Goal: Task Accomplishment & Management: Manage account settings

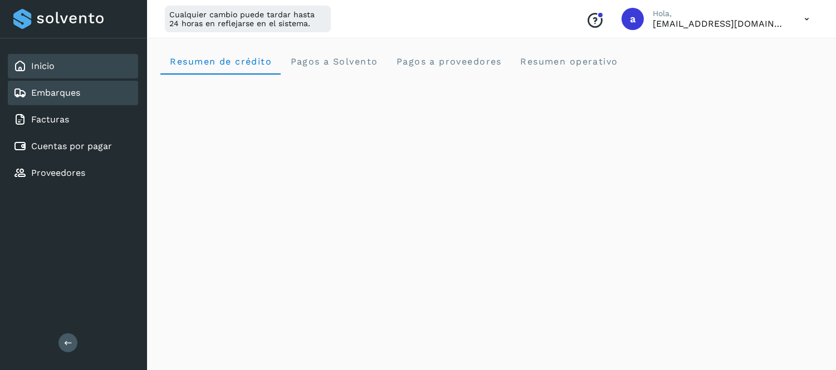
click at [122, 85] on div "Embarques" at bounding box center [73, 93] width 130 height 24
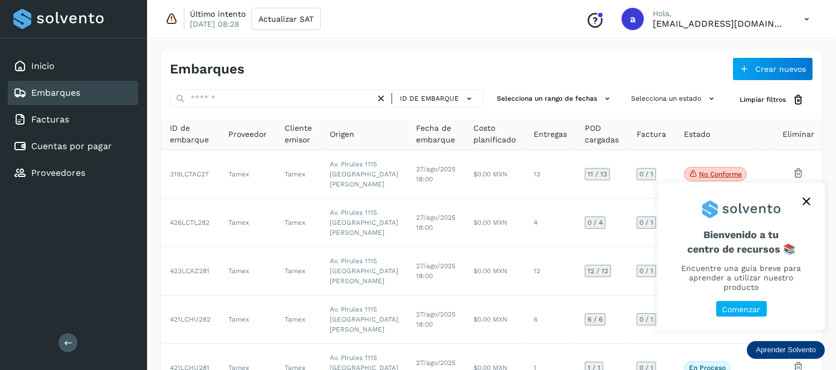
click at [806, 210] on button "close," at bounding box center [806, 201] width 17 height 17
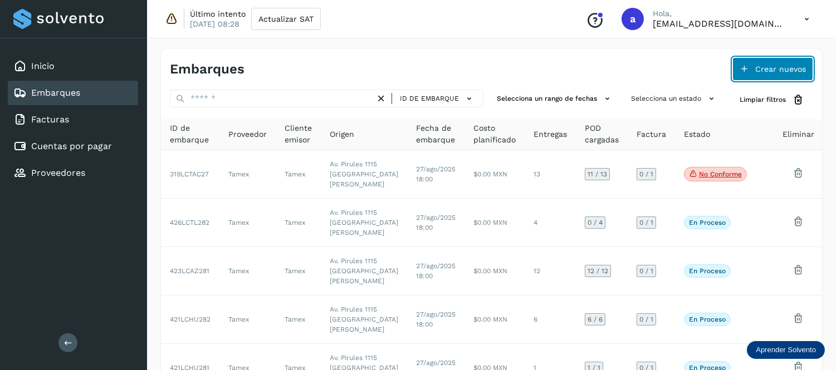
click at [770, 68] on span "Crear nuevos" at bounding box center [780, 69] width 51 height 8
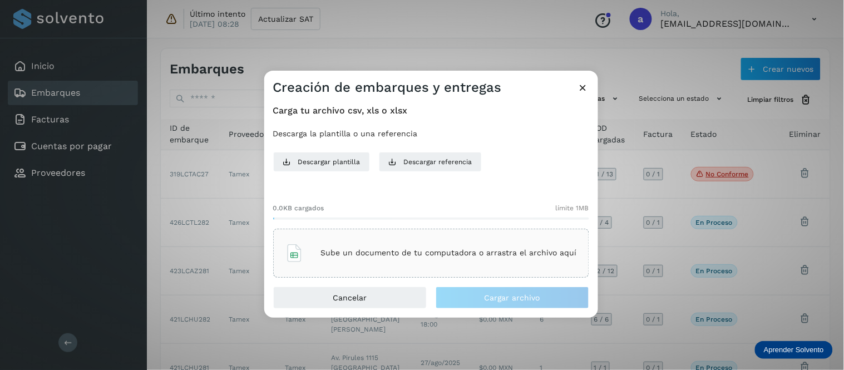
click at [487, 240] on div "Sube un documento de tu computadora o arrastra el archivo aquí" at bounding box center [432, 253] width 292 height 30
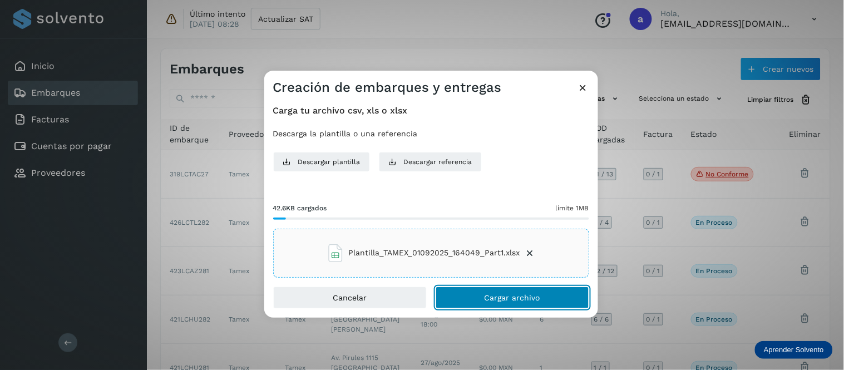
click at [479, 299] on button "Cargar archivo" at bounding box center [513, 298] width 154 height 22
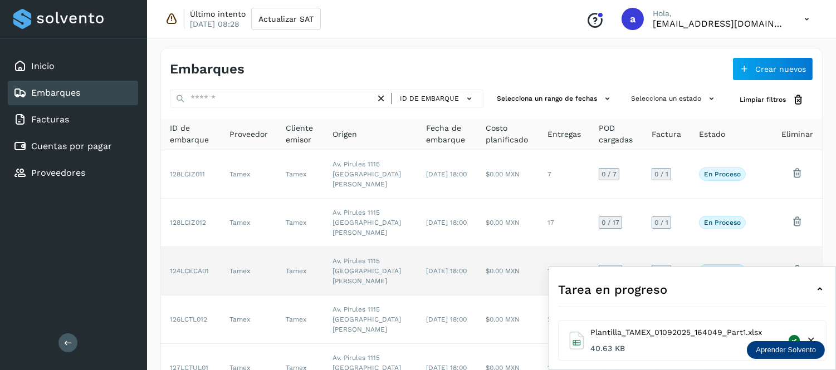
click at [782, 284] on div "Tarea en progreso" at bounding box center [692, 289] width 268 height 27
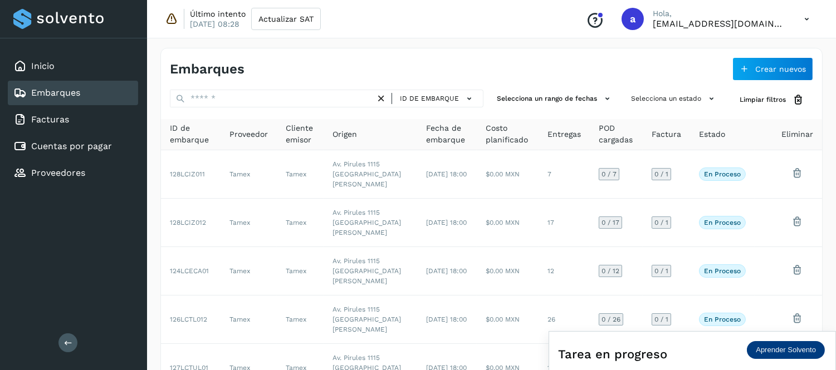
click at [812, 12] on icon at bounding box center [806, 19] width 23 height 23
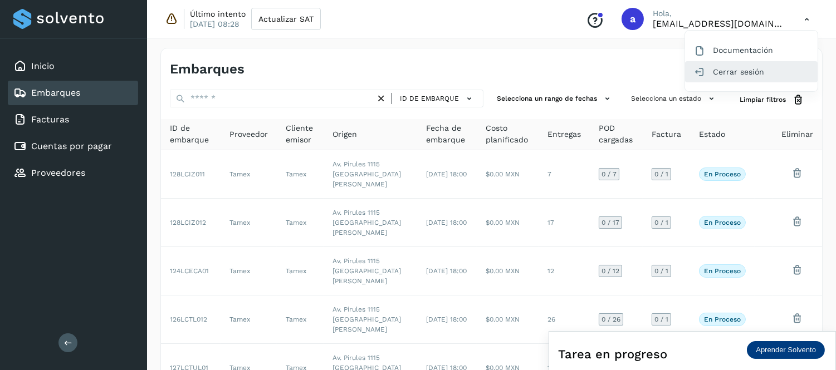
click at [730, 74] on div "Cerrar sesión" at bounding box center [751, 71] width 132 height 21
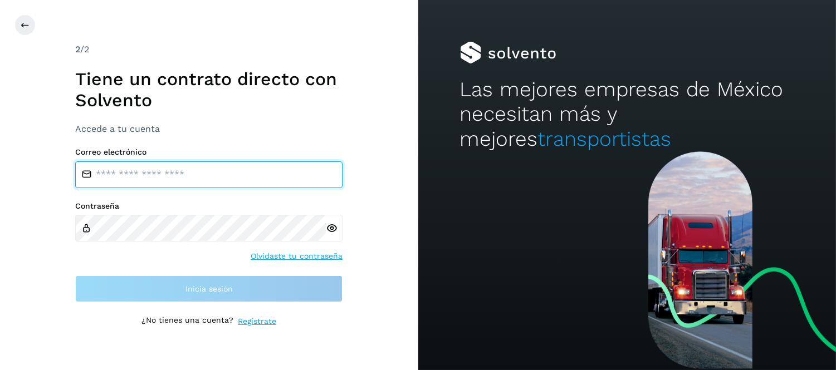
type input "**********"
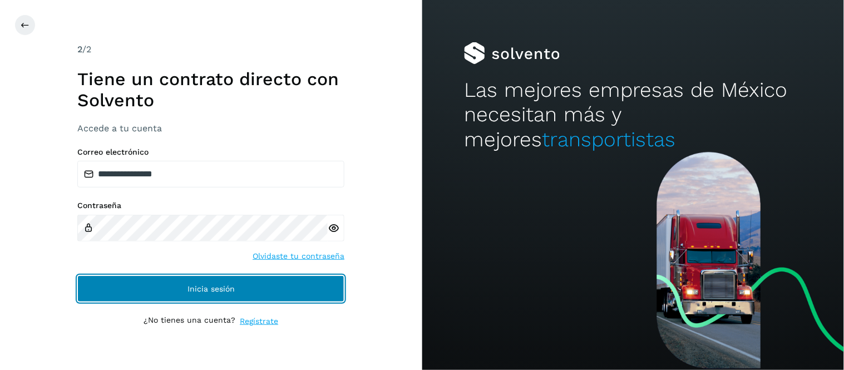
click at [252, 284] on button "Inicia sesión" at bounding box center [210, 289] width 267 height 27
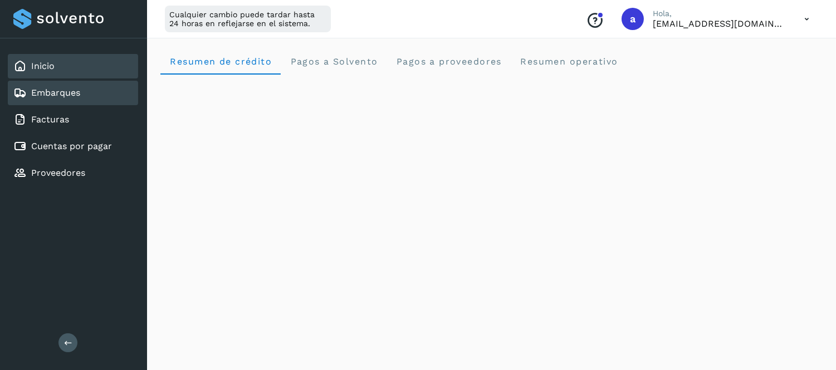
click at [86, 92] on div "Embarques" at bounding box center [73, 93] width 130 height 24
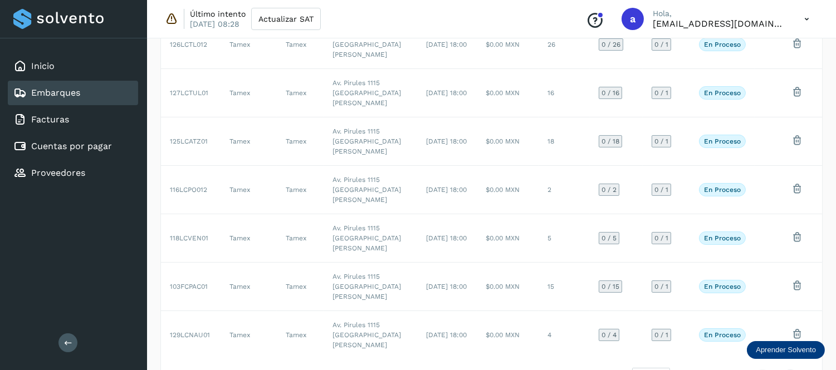
scroll to position [70, 0]
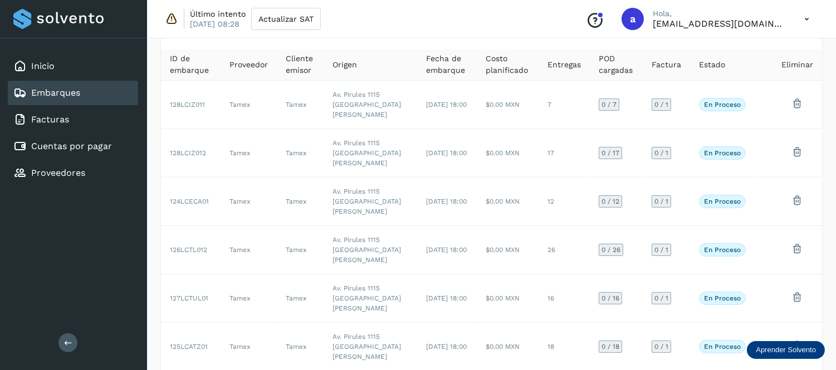
click at [803, 17] on icon at bounding box center [806, 19] width 23 height 23
click at [744, 73] on div "Cerrar sesión" at bounding box center [751, 71] width 132 height 21
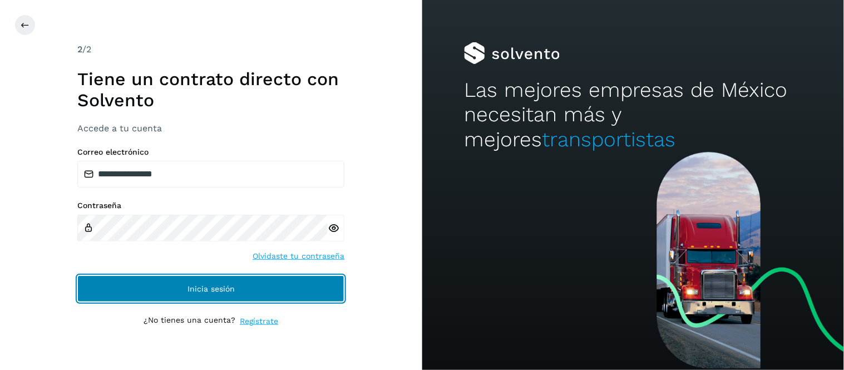
click at [202, 285] on span "Inicia sesión" at bounding box center [211, 289] width 47 height 8
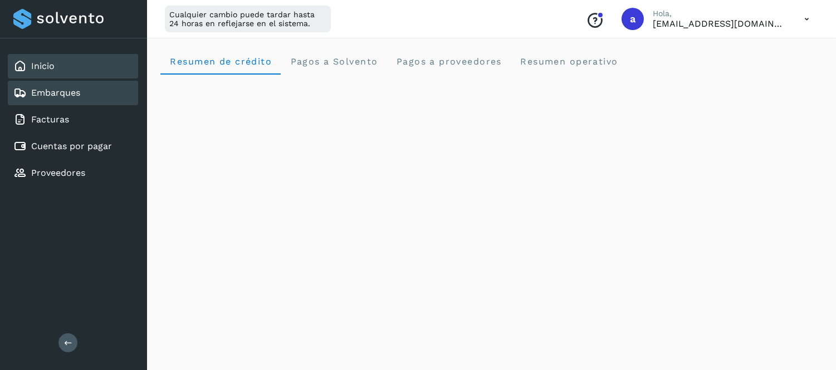
click at [90, 90] on div "Embarques" at bounding box center [73, 93] width 130 height 24
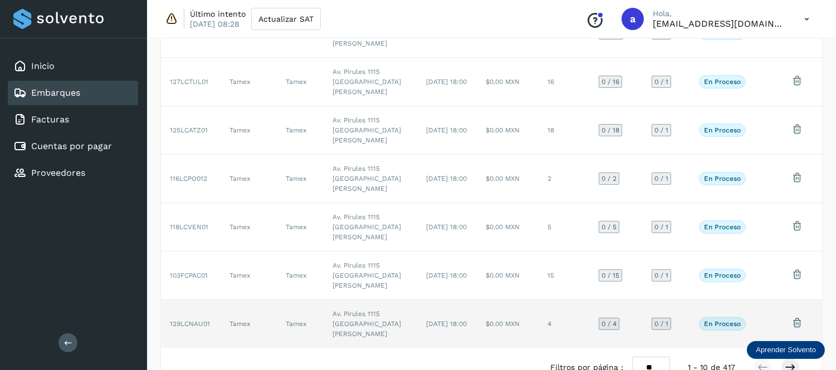
scroll to position [317, 0]
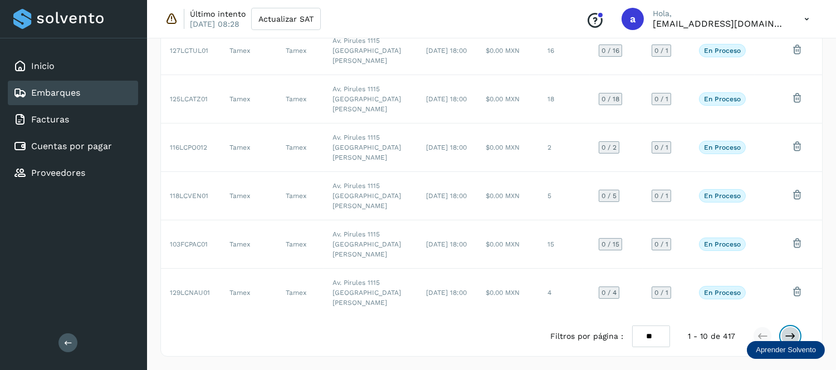
click at [789, 335] on icon at bounding box center [789, 336] width 11 height 11
click at [788, 335] on icon at bounding box center [789, 336] width 11 height 11
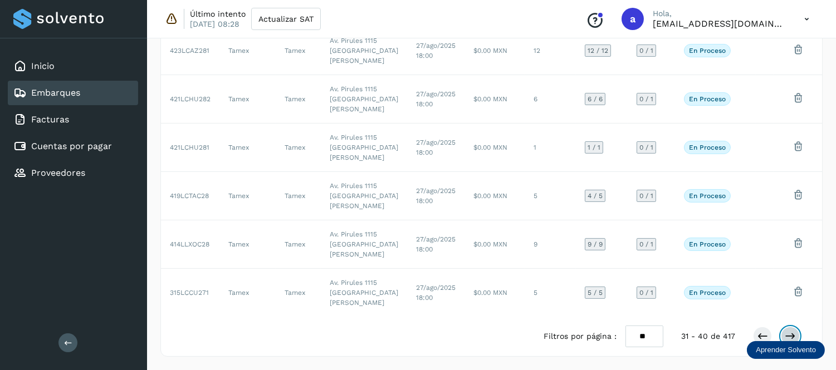
scroll to position [347, 0]
click at [788, 335] on div "ID de embarque Proveedor Cliente emisor Origen Fecha de embarque Costo planific…" at bounding box center [491, 79] width 661 height 554
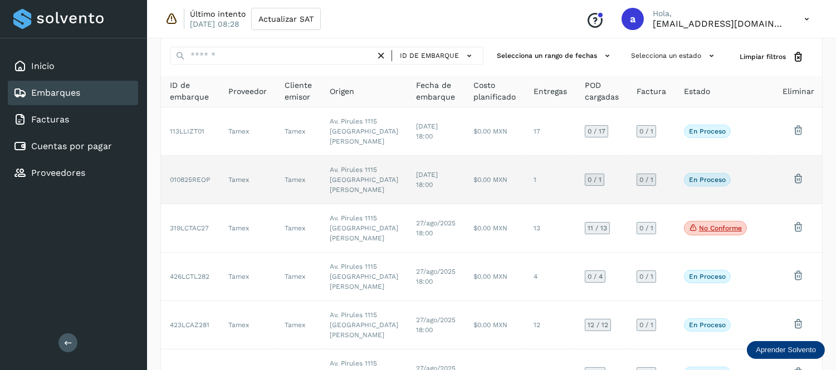
scroll to position [38, 0]
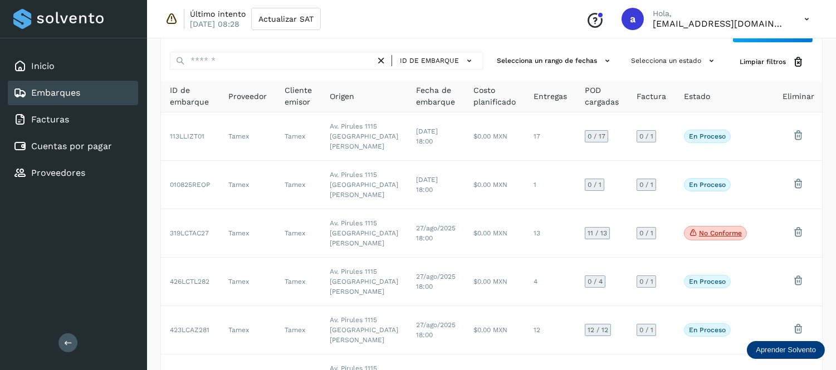
click at [804, 21] on icon at bounding box center [806, 19] width 23 height 23
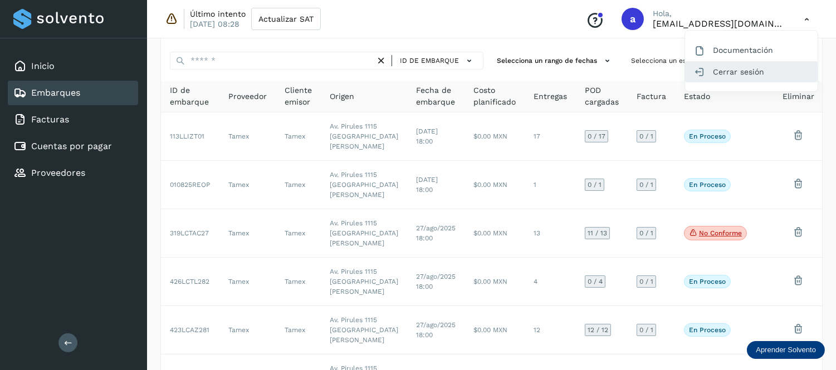
click at [715, 66] on div "Cerrar sesión" at bounding box center [751, 71] width 132 height 21
